Goal: Information Seeking & Learning: Learn about a topic

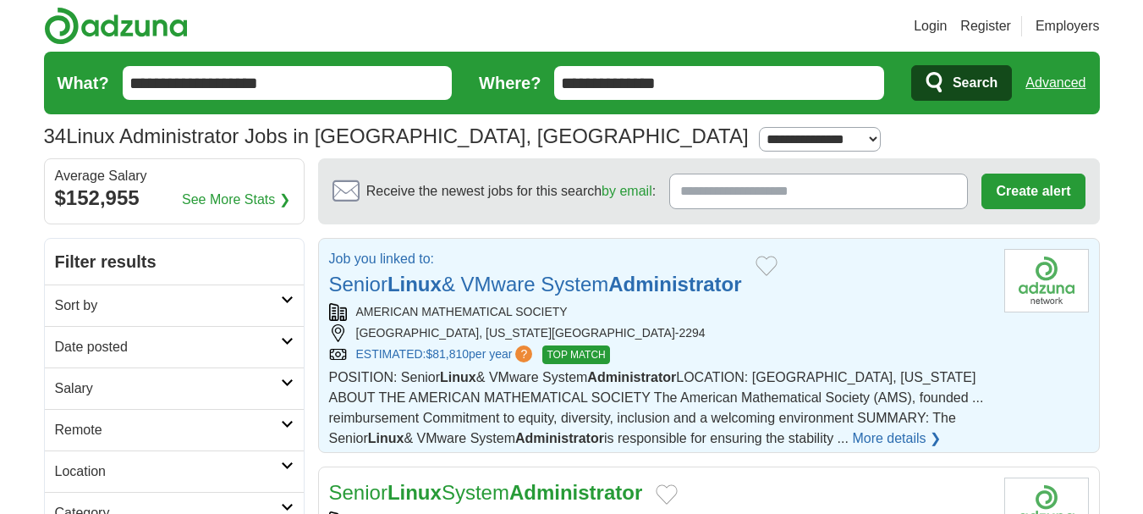
click at [718, 283] on strong "Administrator" at bounding box center [674, 283] width 133 height 23
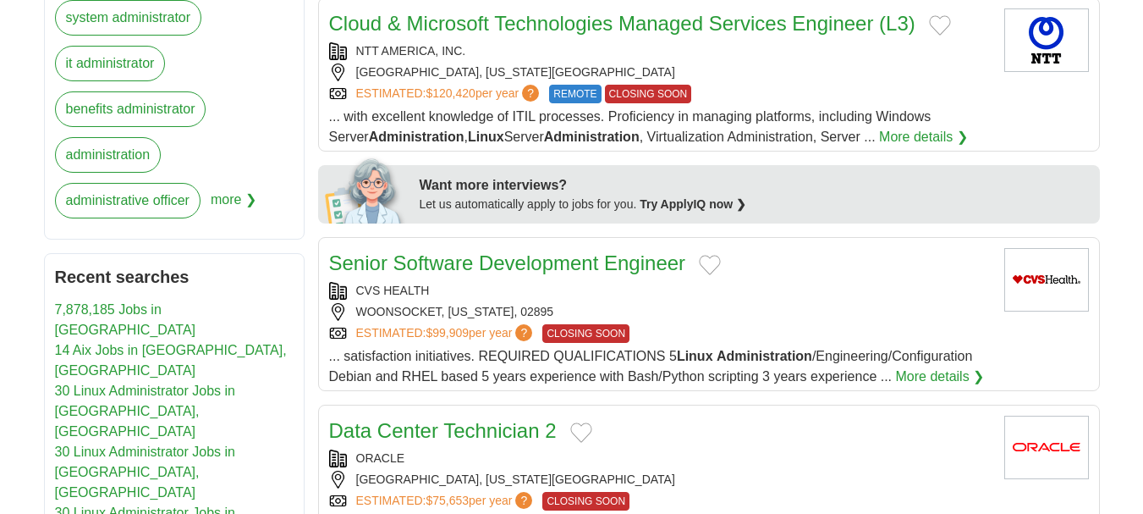
scroll to position [903, 0]
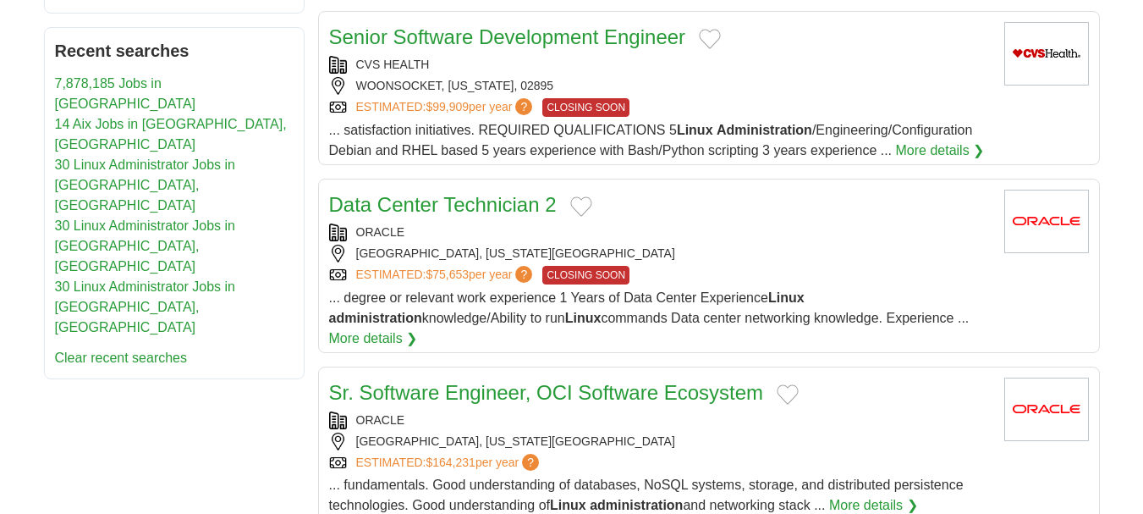
click at [452, 200] on link "Data Center Technician 2" at bounding box center [443, 204] width 228 height 23
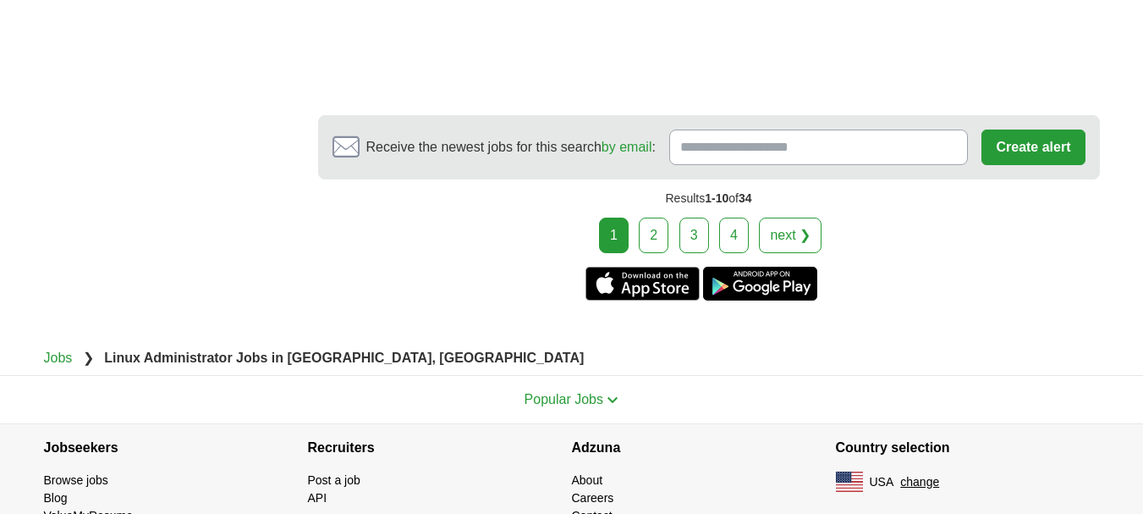
scroll to position [2482, 0]
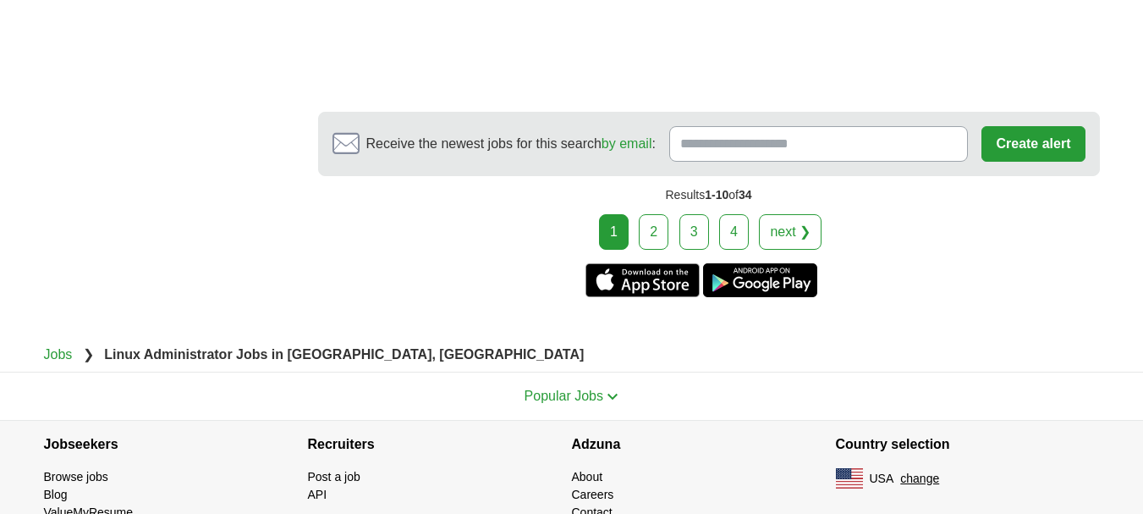
click at [657, 216] on link "2" at bounding box center [654, 232] width 30 height 36
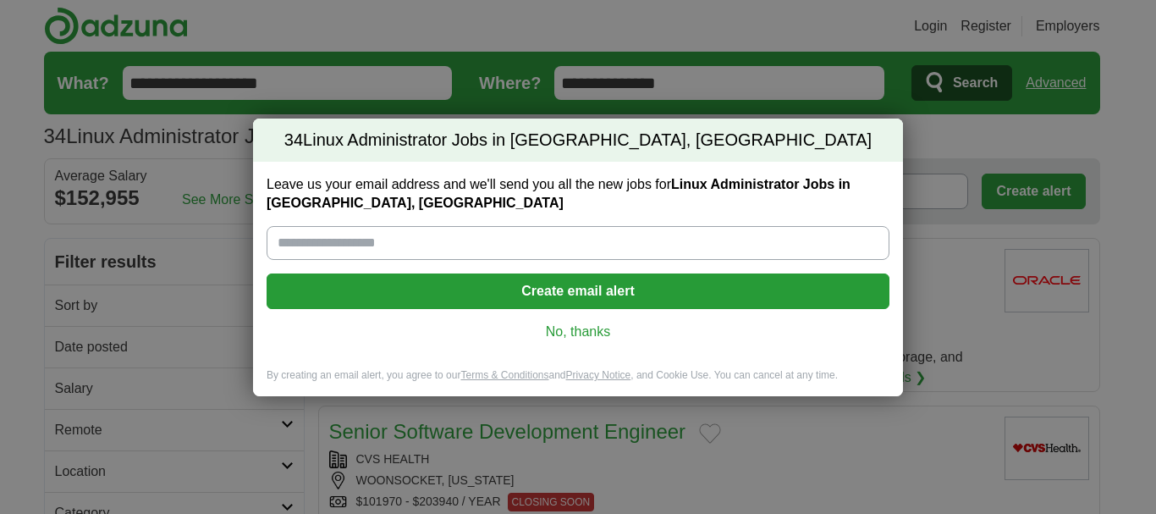
click at [604, 332] on link "No, thanks" at bounding box center [578, 331] width 596 height 19
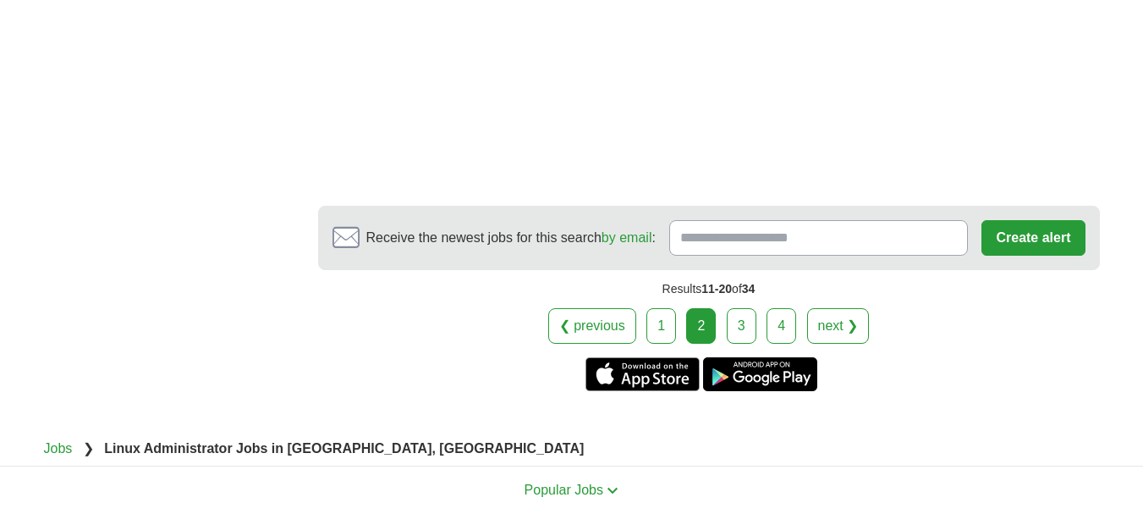
scroll to position [2708, 0]
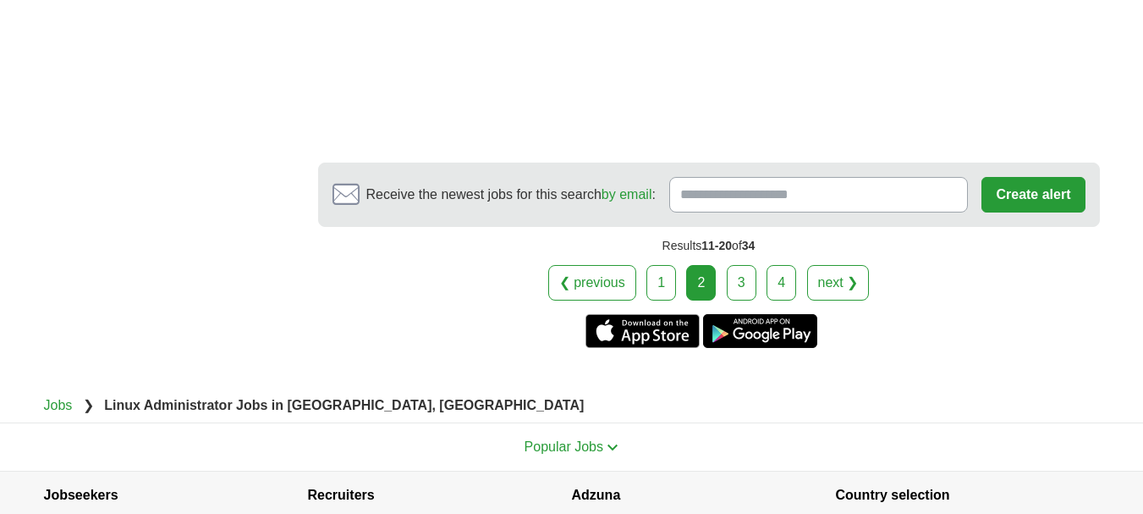
click at [743, 265] on link "3" at bounding box center [742, 283] width 30 height 36
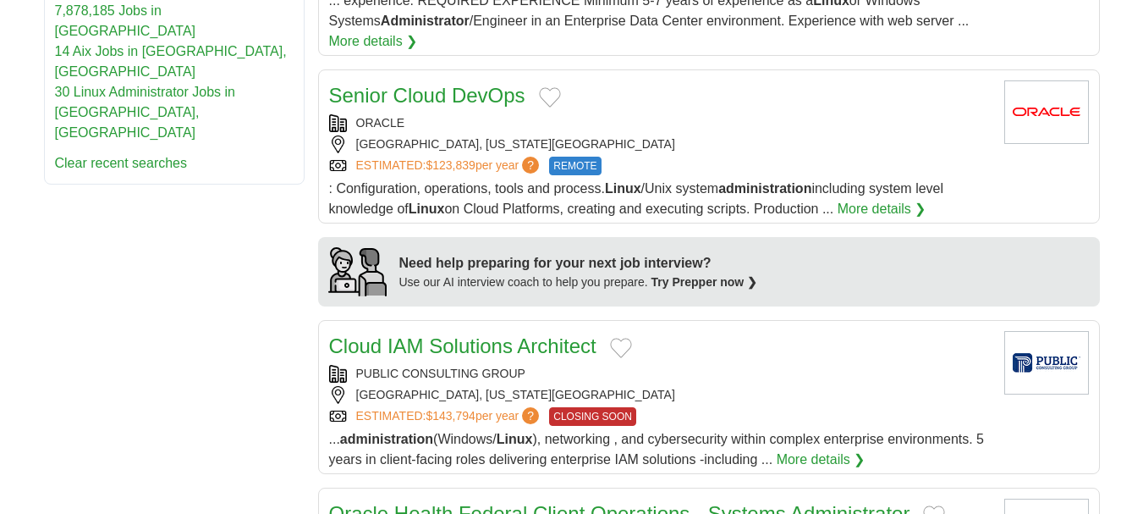
scroll to position [1128, 0]
